Goal: Information Seeking & Learning: Learn about a topic

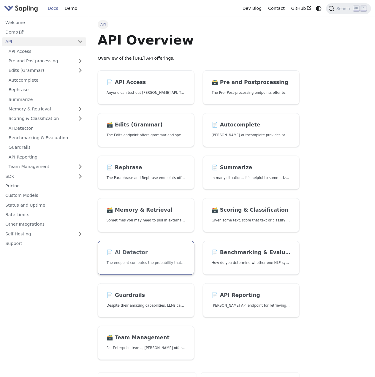
click at [142, 248] on link "📄️ AI Detector The endpoint computes the probability that a piece of text is AI…" at bounding box center [146, 258] width 97 height 34
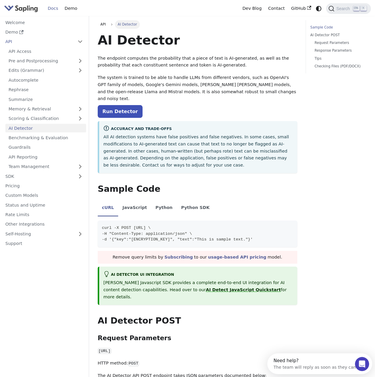
click at [228, 90] on p "The system is trained to be able to handle LLMs from different vendors, such as…" at bounding box center [198, 88] width 200 height 28
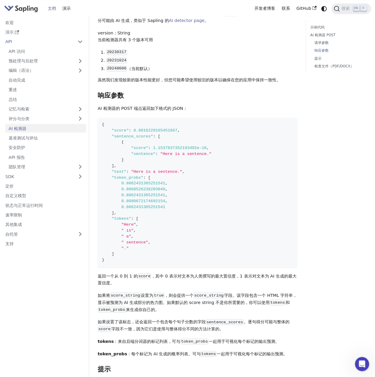
scroll to position [448, 0]
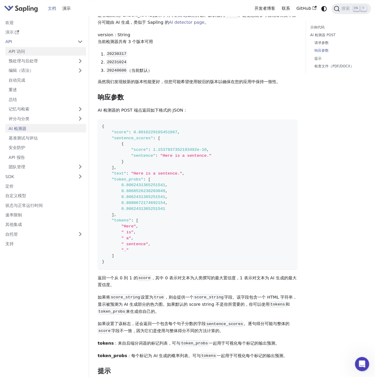
click at [52, 51] on link "API 访问" at bounding box center [45, 51] width 81 height 9
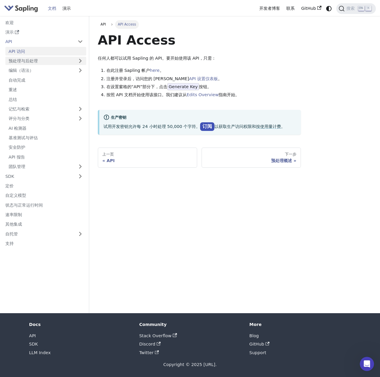
click at [16, 60] on font "预处理与后处理" at bounding box center [23, 61] width 29 height 5
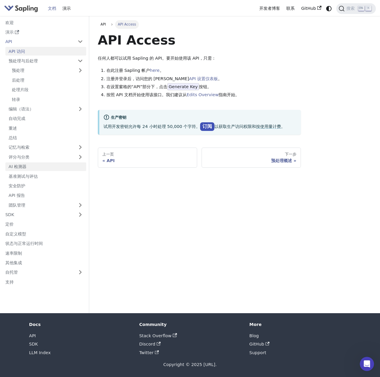
click at [40, 166] on link "AI 检测器" at bounding box center [45, 166] width 81 height 9
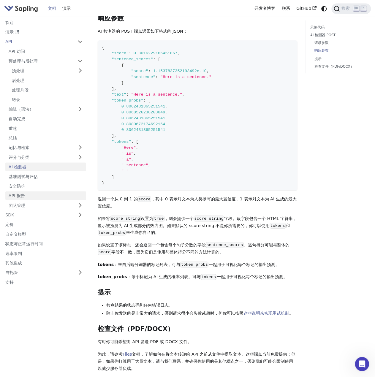
scroll to position [505, 0]
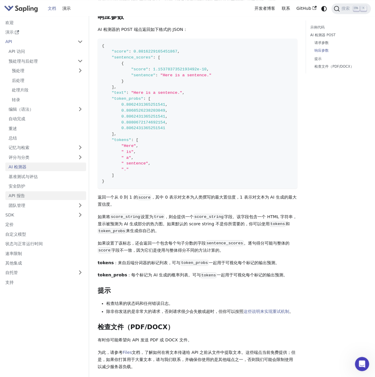
click at [30, 197] on link "API 报告" at bounding box center [45, 195] width 81 height 9
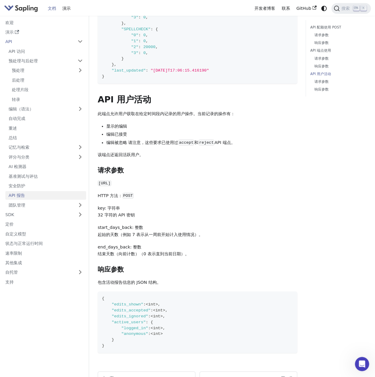
scroll to position [656, 0]
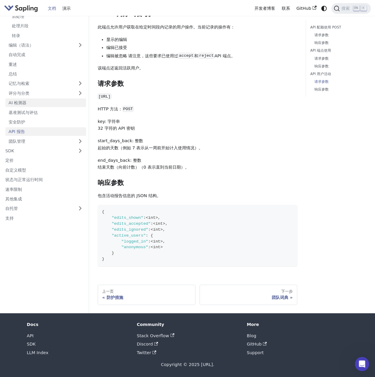
click at [43, 102] on link "AI 检测器" at bounding box center [45, 103] width 81 height 9
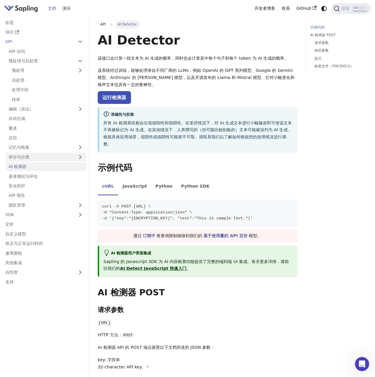
click at [56, 157] on link "评分与分类" at bounding box center [45, 157] width 81 height 9
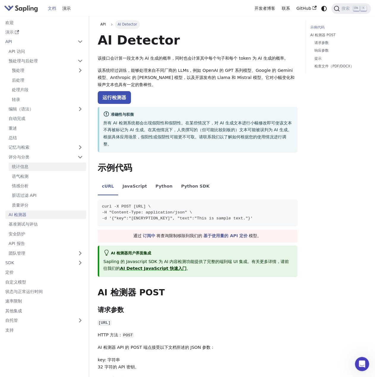
click at [59, 165] on link "统计信息" at bounding box center [48, 166] width 78 height 9
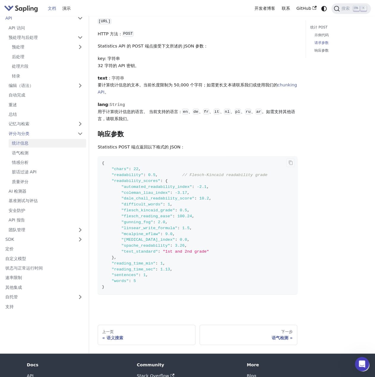
scroll to position [148, 0]
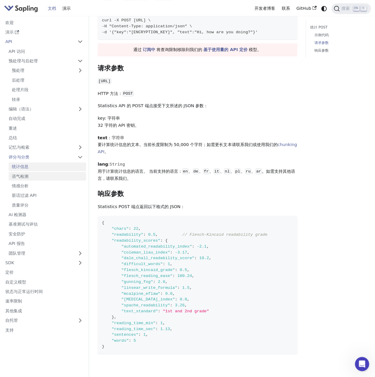
click at [58, 174] on link "语气检测" at bounding box center [48, 176] width 78 height 9
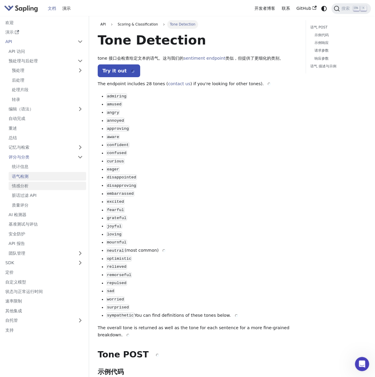
click at [42, 183] on link "情感分析" at bounding box center [48, 186] width 78 height 9
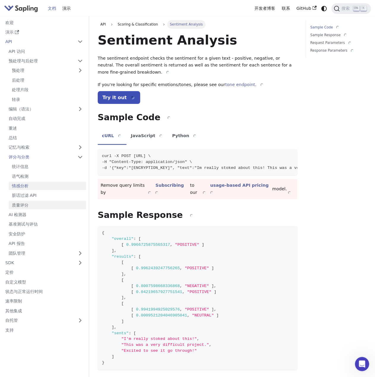
click at [43, 207] on link "质量评分" at bounding box center [48, 205] width 78 height 9
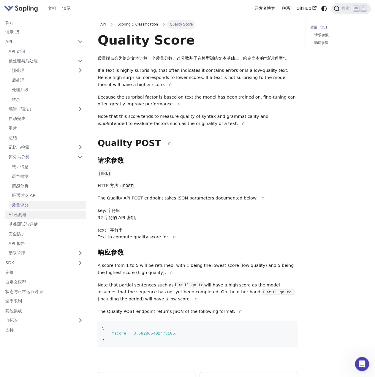
click at [43, 215] on link "AI 检测器" at bounding box center [45, 215] width 81 height 9
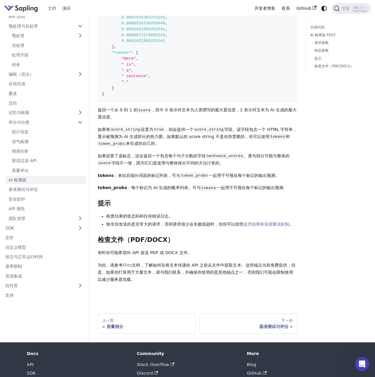
scroll to position [632, 0]
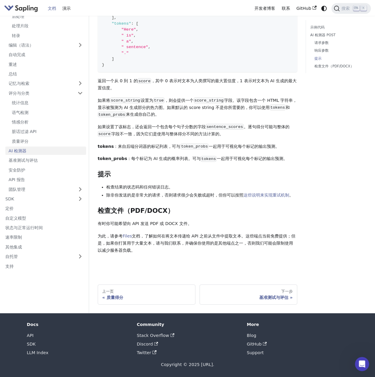
drag, startPoint x: 97, startPoint y: 70, endPoint x: 295, endPoint y: 148, distance: 213.3
copy div "返回一个从 0 到 1 的 score ，其中 0 表示对文本为人类撰写的最大置信度，1 表示对文本为 AI 生成的最大置信度。 如果将 score_stri…"
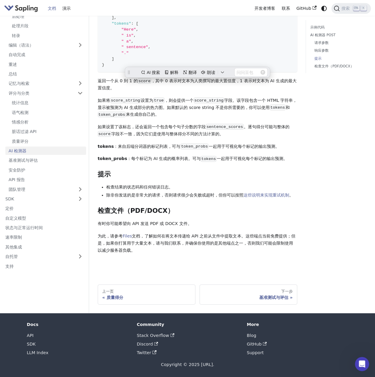
scroll to position [0, 0]
click at [38, 66] on link "重述" at bounding box center [45, 64] width 81 height 9
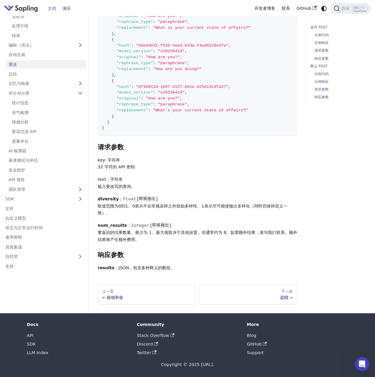
scroll to position [985, 0]
click at [34, 148] on link "AI 检测器" at bounding box center [45, 151] width 81 height 9
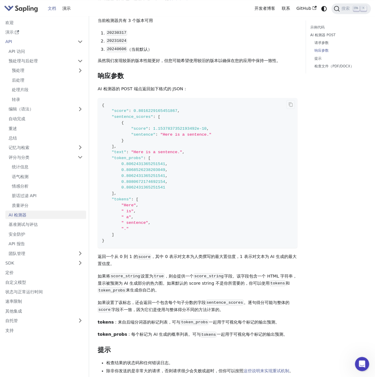
scroll to position [445, 0]
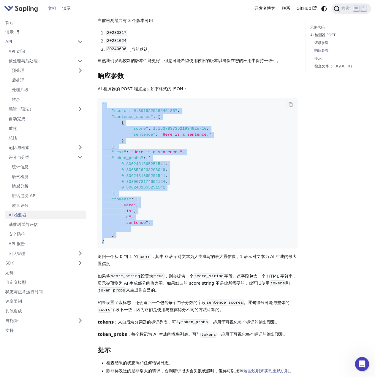
drag, startPoint x: 117, startPoint y: 244, endPoint x: 102, endPoint y: 109, distance: 136.3
click at [102, 109] on code "{ "score" : 0.8016229165451867 , "sentence_scores" : [ { "score" : 1.1537837352…" at bounding box center [198, 173] width 200 height 150
copy code "{ "score" : 0.8016229165451867 , "sentence_scores" : [ { "score" : 1.1537837352…"
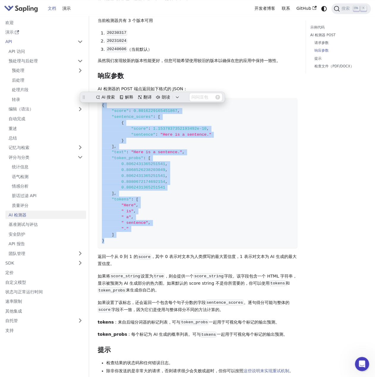
scroll to position [0, 0]
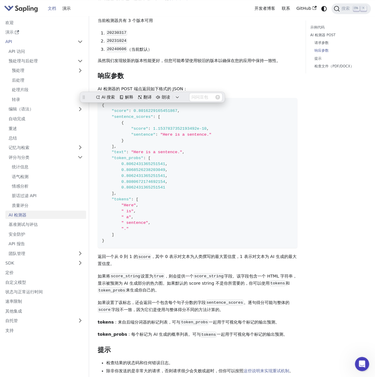
drag, startPoint x: 306, startPoint y: 262, endPoint x: 377, endPoint y: 315, distance: 88.4
click at [306, 262] on div "示例代码 AI 检测器 POST 请求参数 响应参数 提示 检查文件（PDF/DOCX）" at bounding box center [335, 28] width 69 height 906
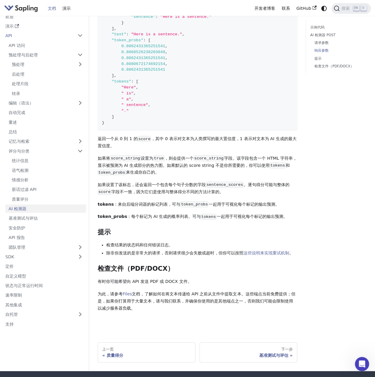
scroll to position [564, 0]
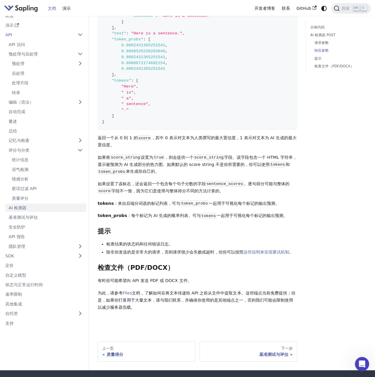
click at [116, 217] on p "token_probs ：每个标记为 AI 生成的概率列表。可与 tokens 一起用于可视化每个标记的输出预测。" at bounding box center [198, 215] width 200 height 7
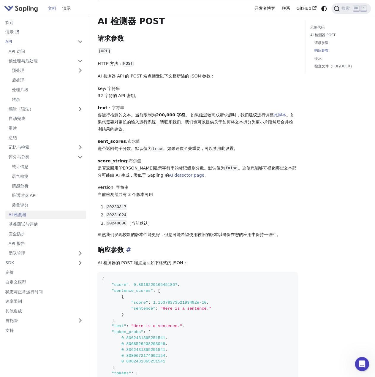
scroll to position [208, 0]
